Goal: Task Accomplishment & Management: Manage account settings

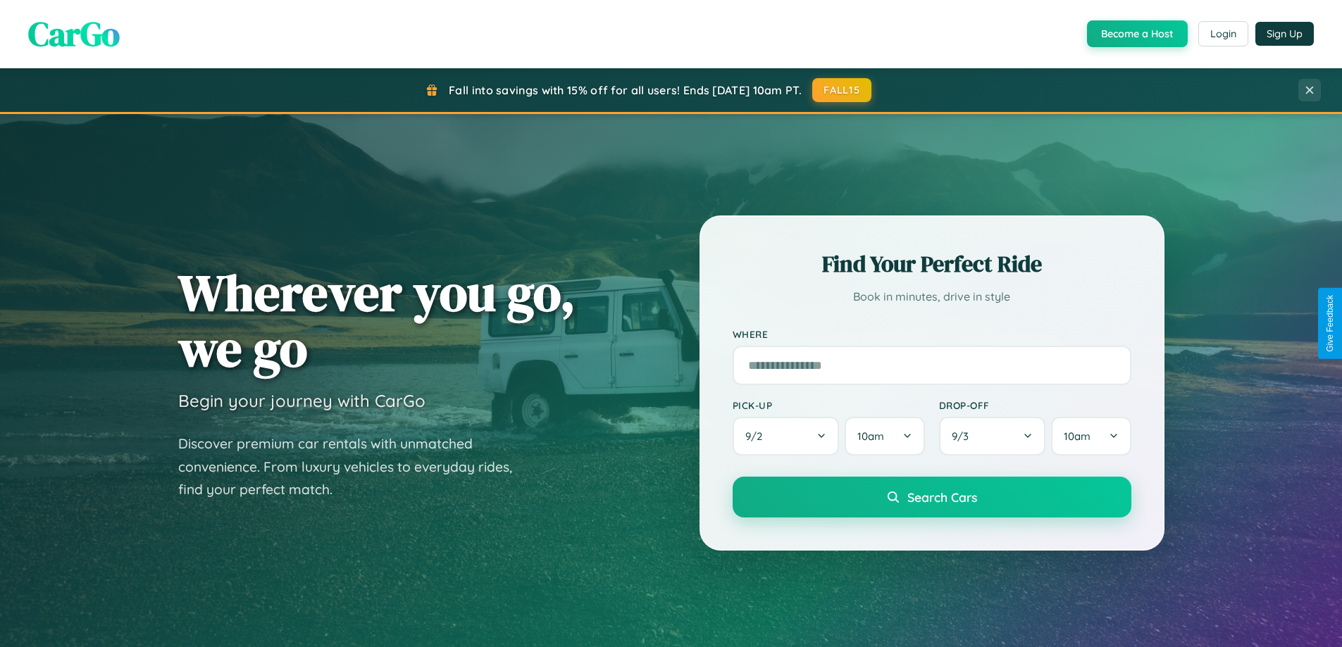
scroll to position [969, 0]
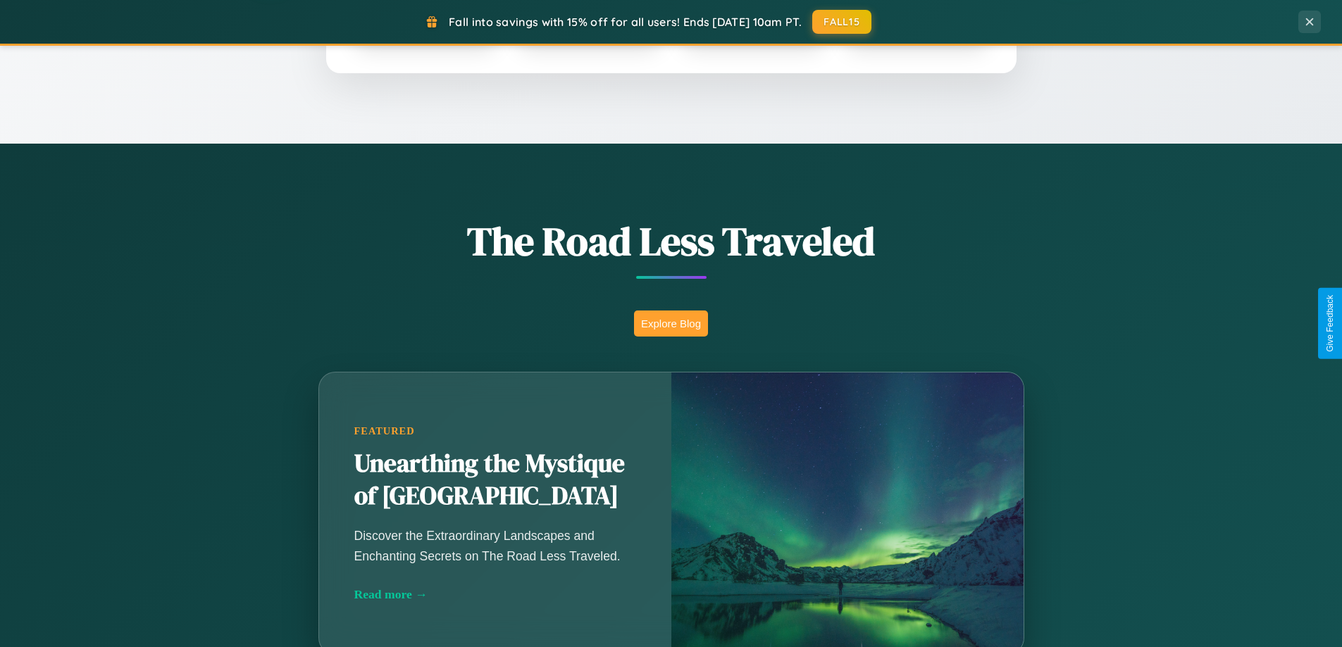
click at [671, 323] on button "Explore Blog" at bounding box center [671, 324] width 74 height 26
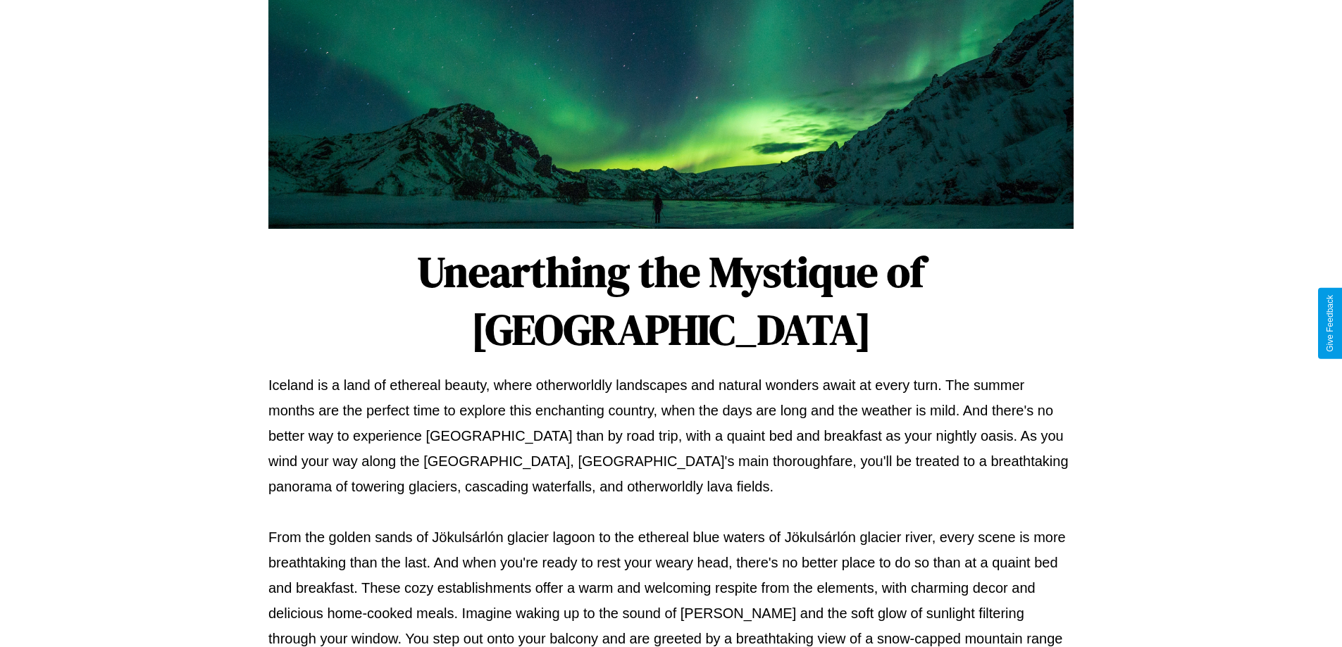
scroll to position [456, 0]
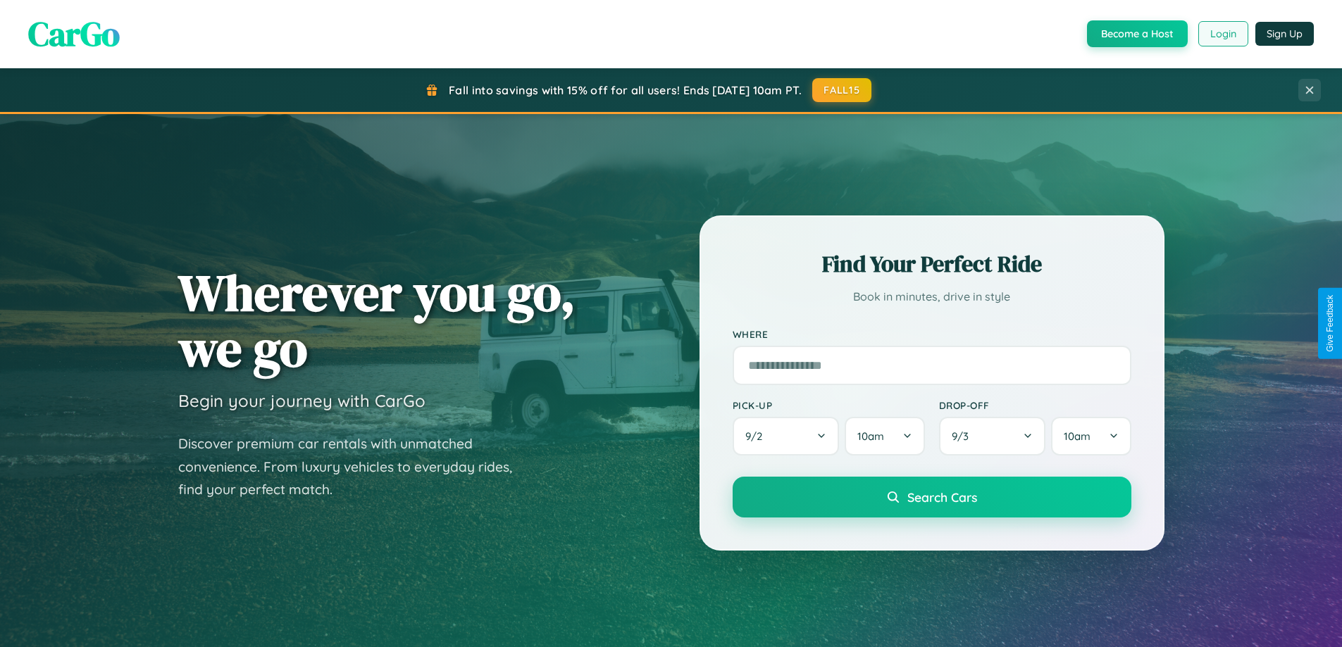
click at [1222, 34] on button "Login" at bounding box center [1223, 33] width 50 height 25
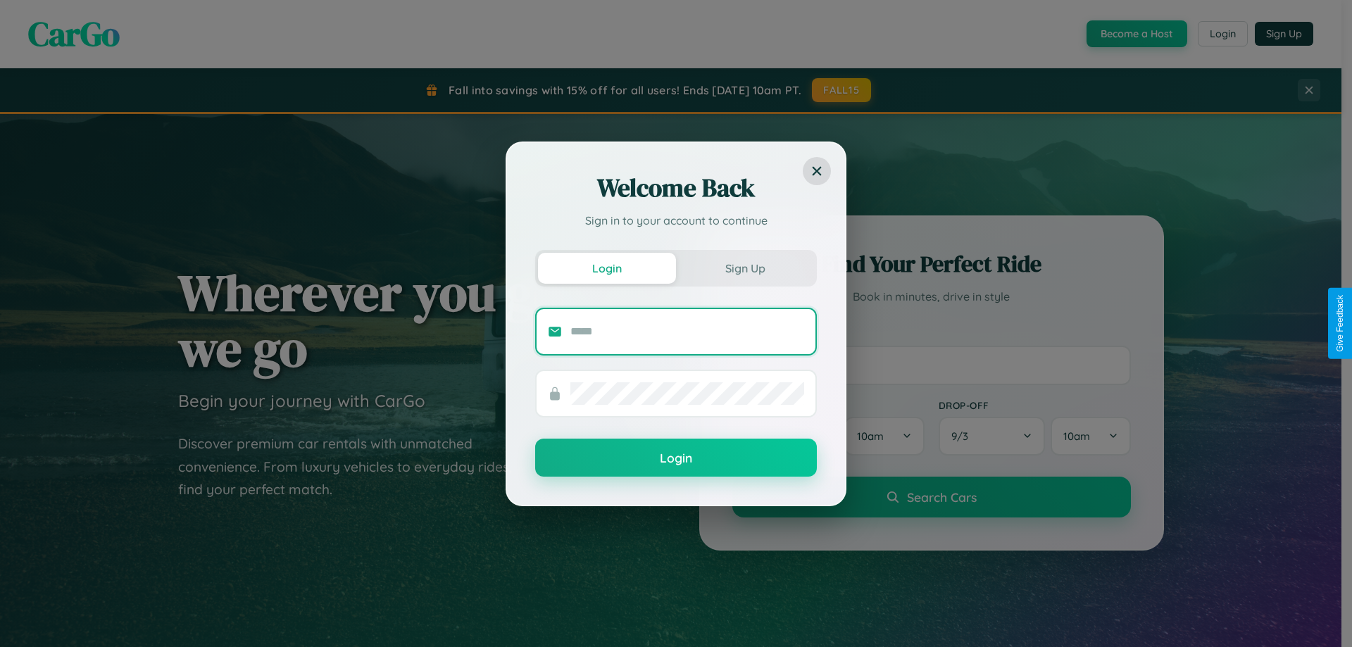
click at [688, 331] on input "text" at bounding box center [688, 332] width 234 height 23
type input "**********"
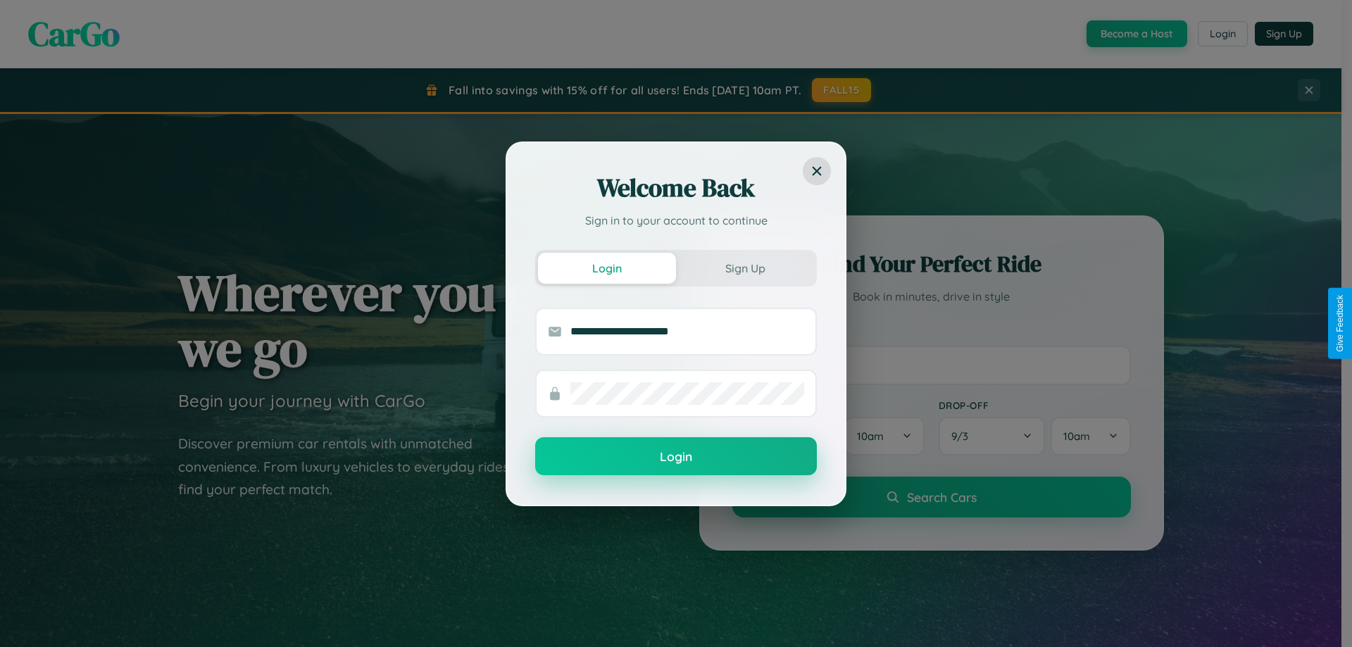
click at [676, 457] on button "Login" at bounding box center [676, 456] width 282 height 38
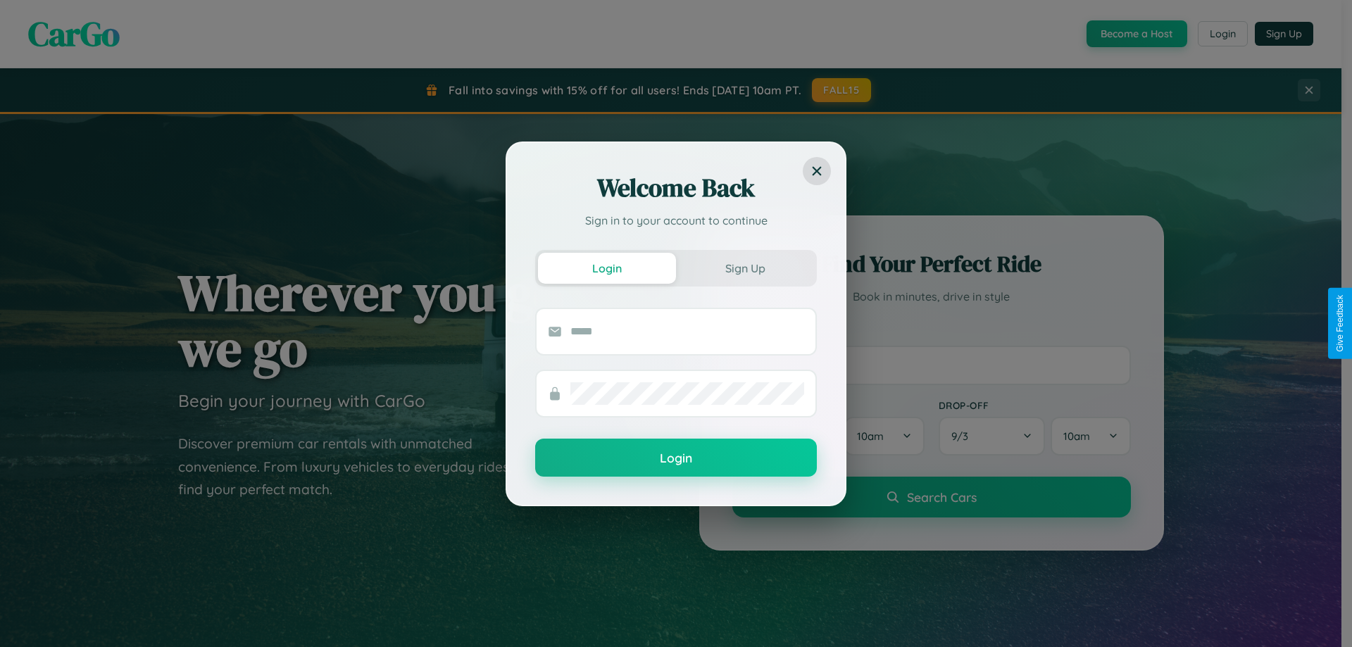
scroll to position [42, 0]
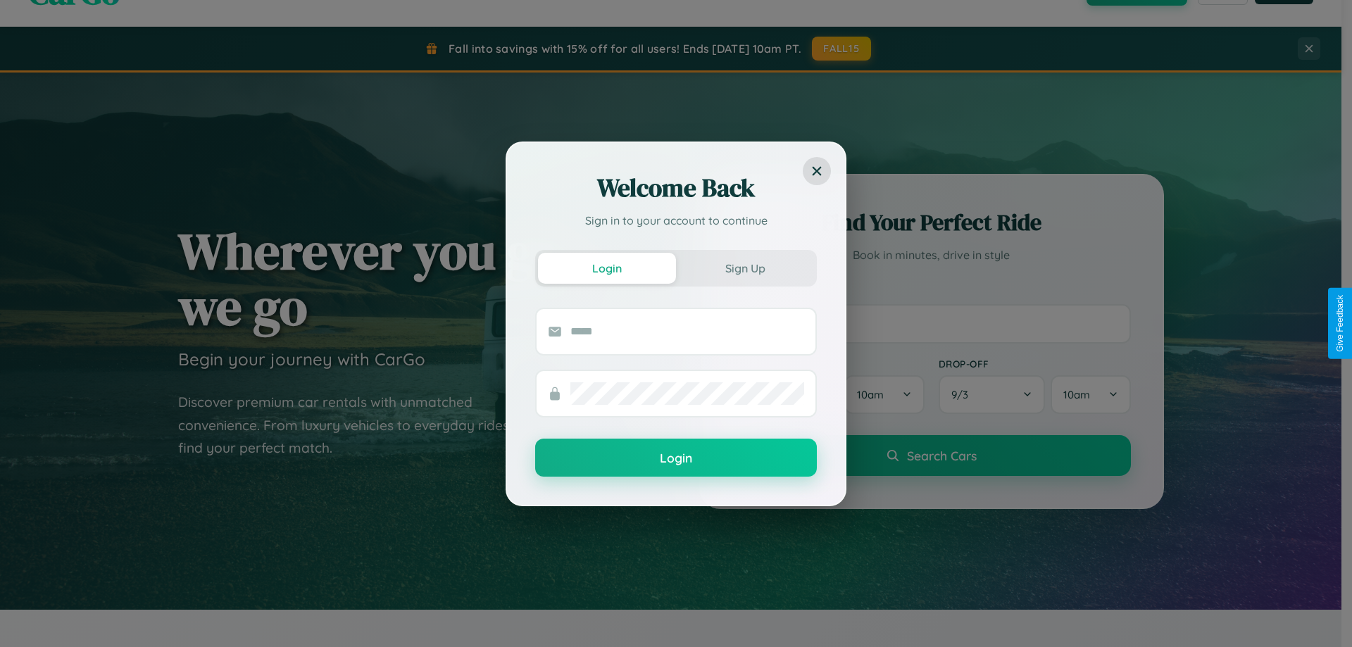
click at [931, 323] on div "Welcome Back Sign in to your account to continue Login Sign Up Login" at bounding box center [676, 323] width 1352 height 647
